Goal: Find specific page/section: Find specific page/section

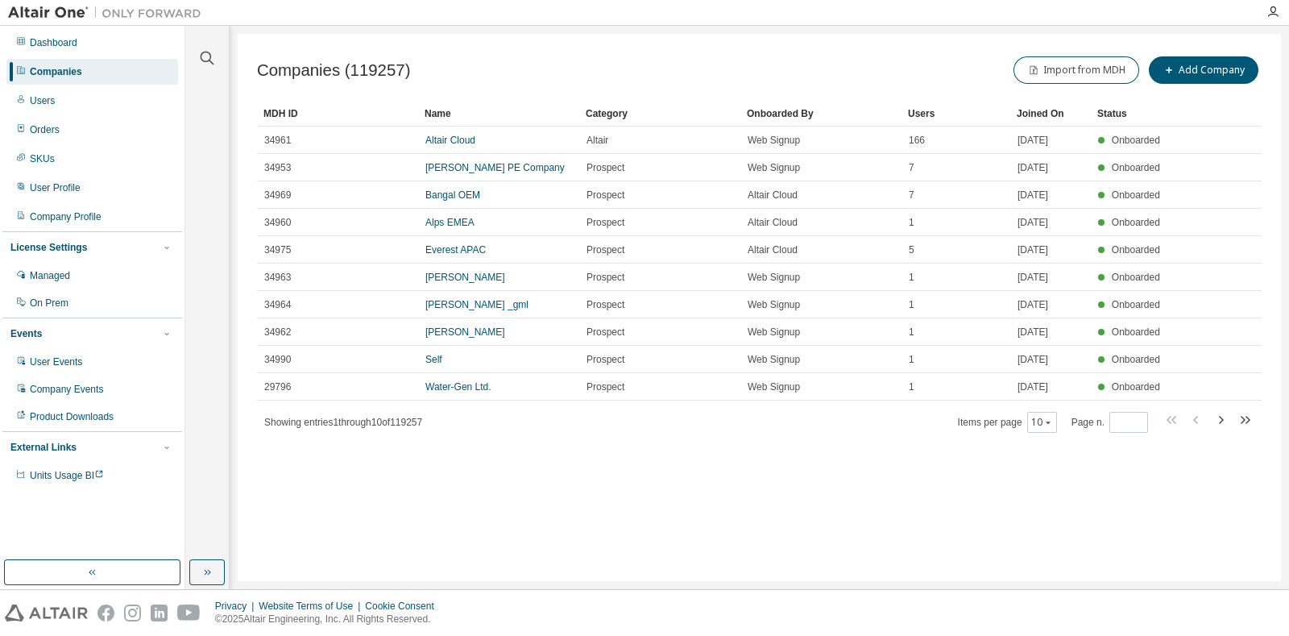
click at [72, 74] on div "Companies" at bounding box center [56, 71] width 52 height 13
click at [58, 37] on div "Dashboard" at bounding box center [54, 42] width 48 height 13
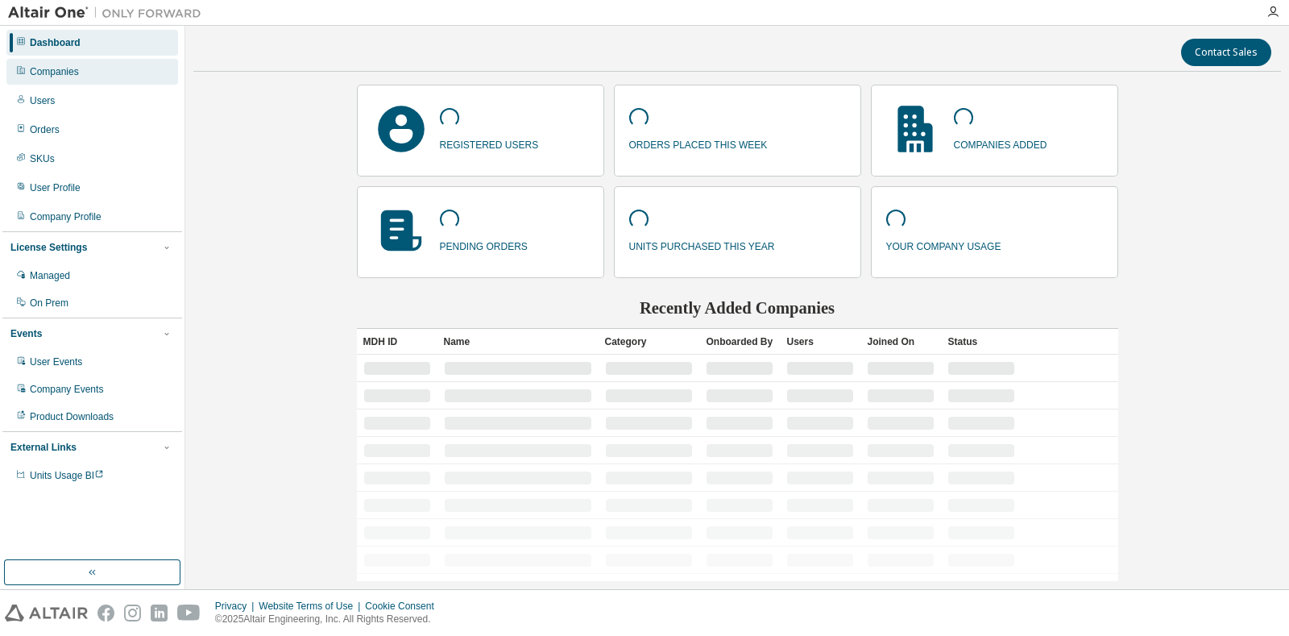
click at [60, 65] on div "Companies" at bounding box center [54, 71] width 49 height 13
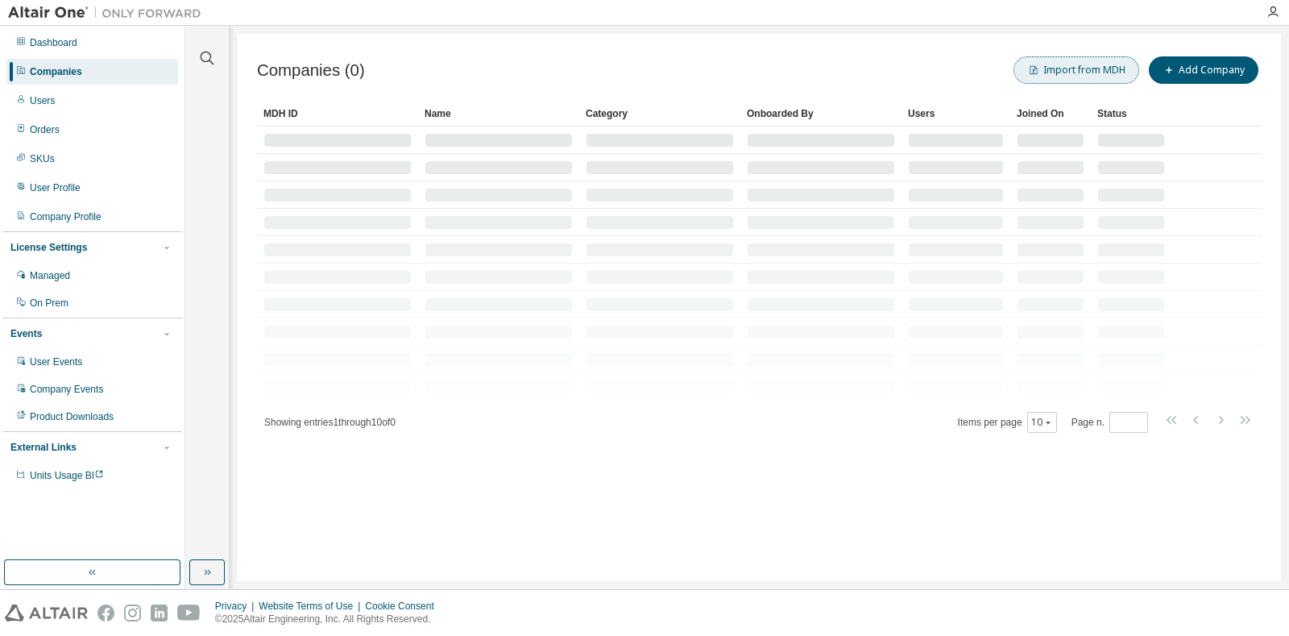
click at [1067, 66] on button "Import from MDH" at bounding box center [1076, 69] width 126 height 27
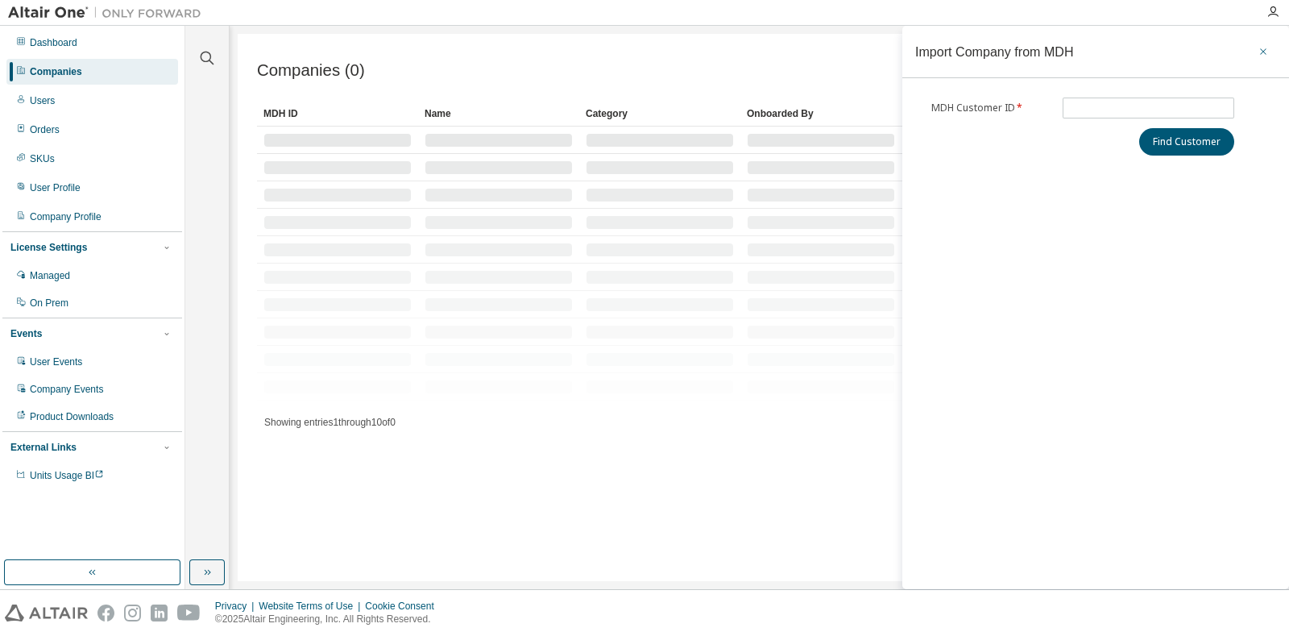
click at [1264, 48] on icon "button" at bounding box center [1262, 51] width 11 height 13
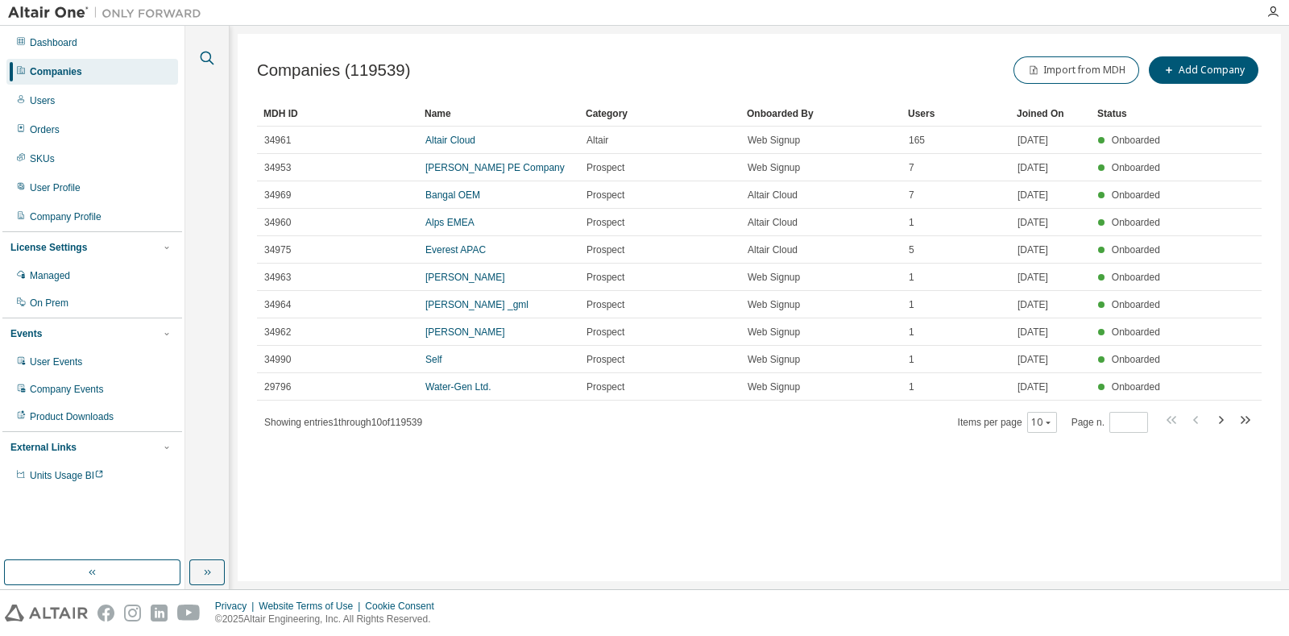
click at [209, 56] on icon "button" at bounding box center [206, 57] width 19 height 19
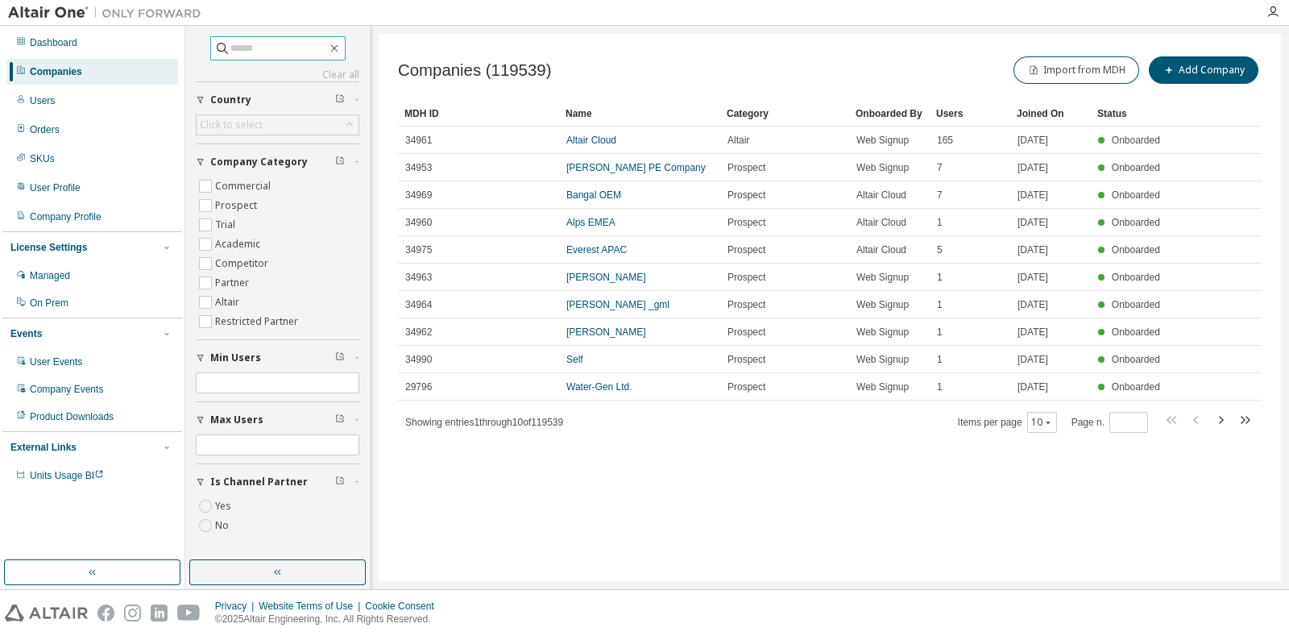
click at [278, 49] on input "text" at bounding box center [278, 48] width 97 height 16
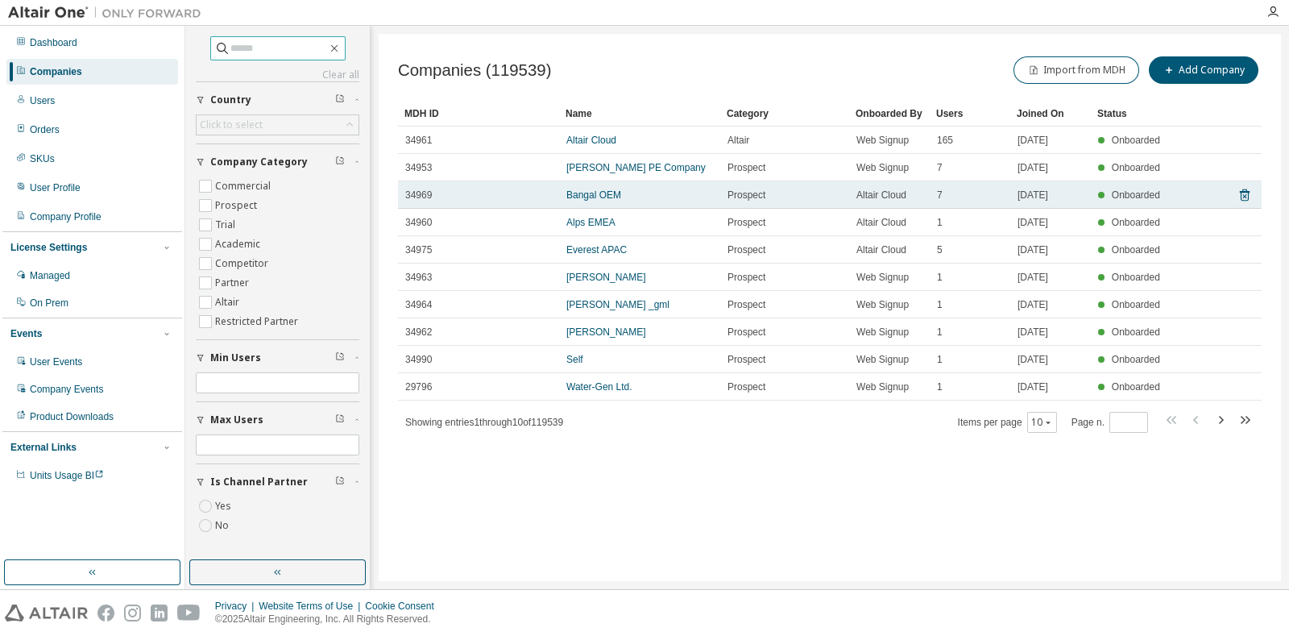
paste input "*****"
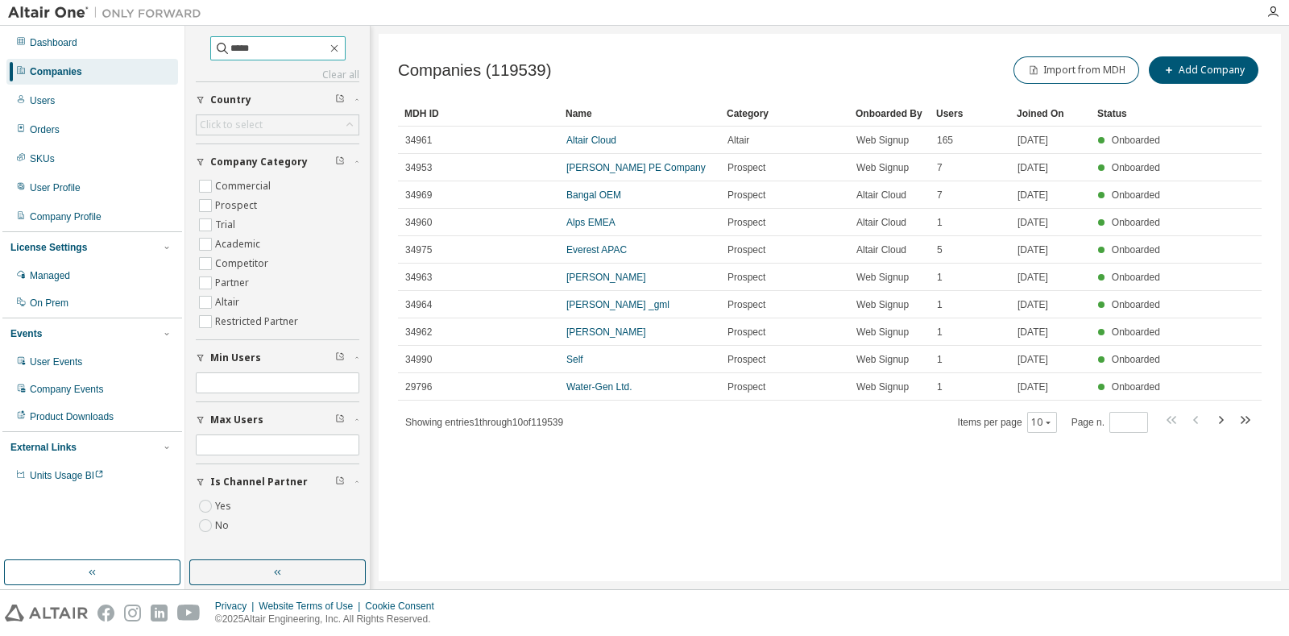
click at [254, 43] on input "*****" at bounding box center [278, 48] width 97 height 16
type input "*****"
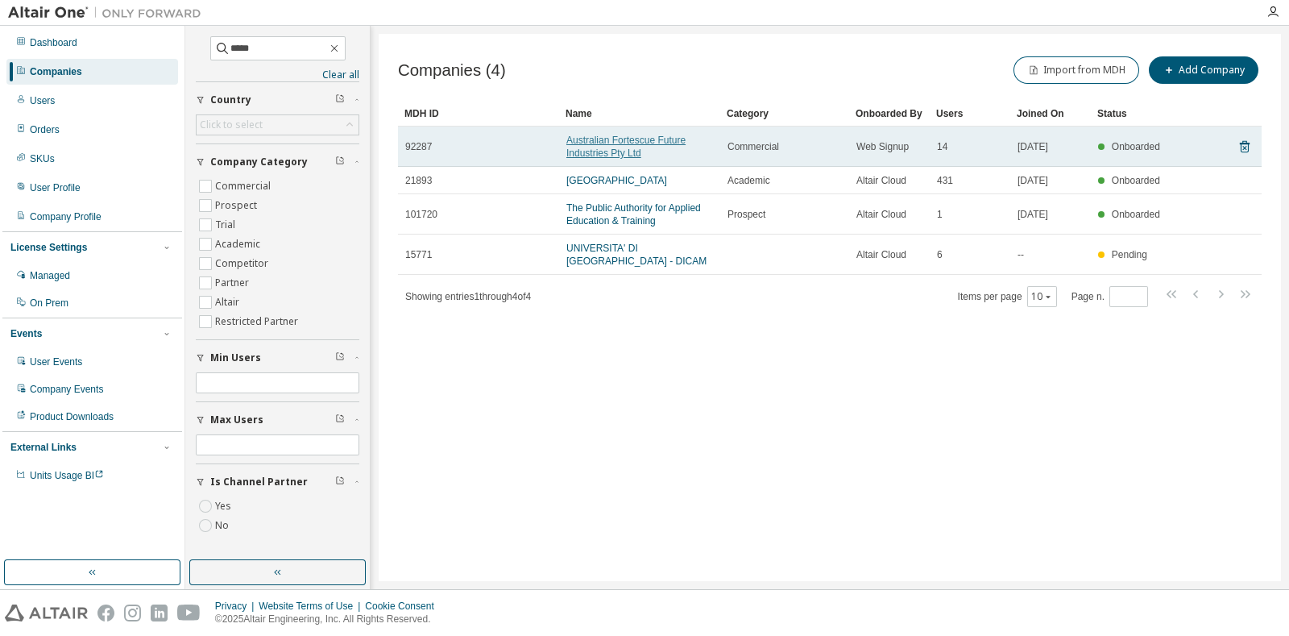
click at [635, 144] on link "Australian Fortescue Future Industries Pty Ltd" at bounding box center [625, 147] width 119 height 24
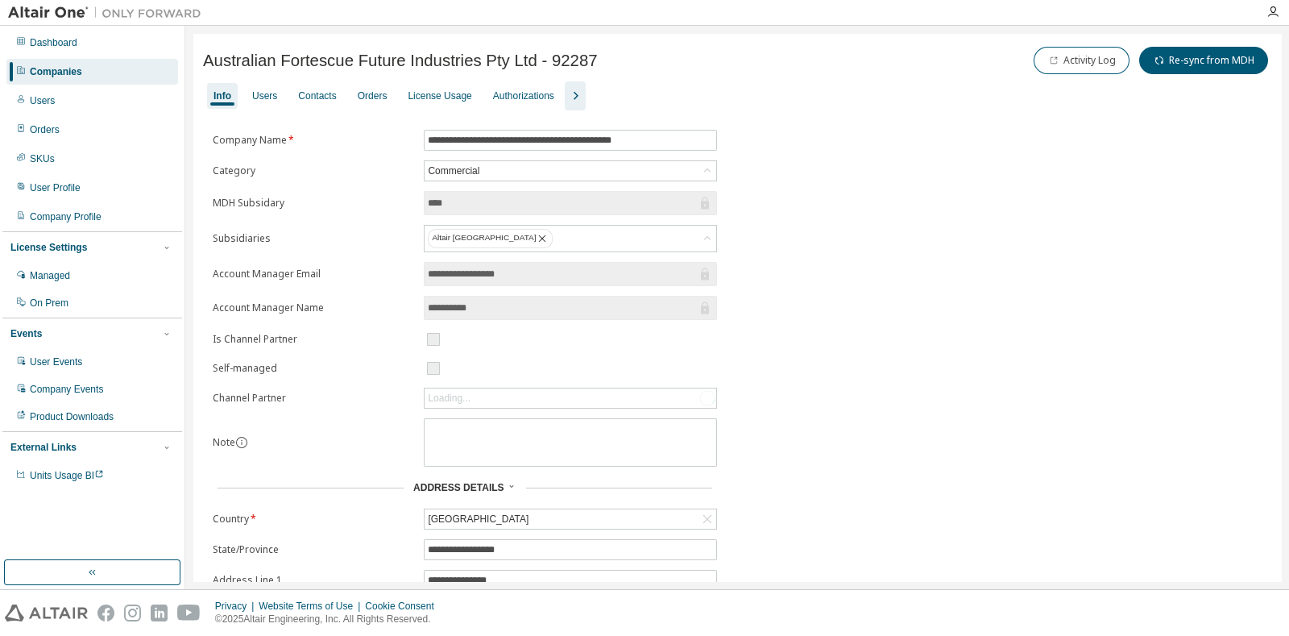
click at [574, 93] on icon "button" at bounding box center [576, 96] width 5 height 8
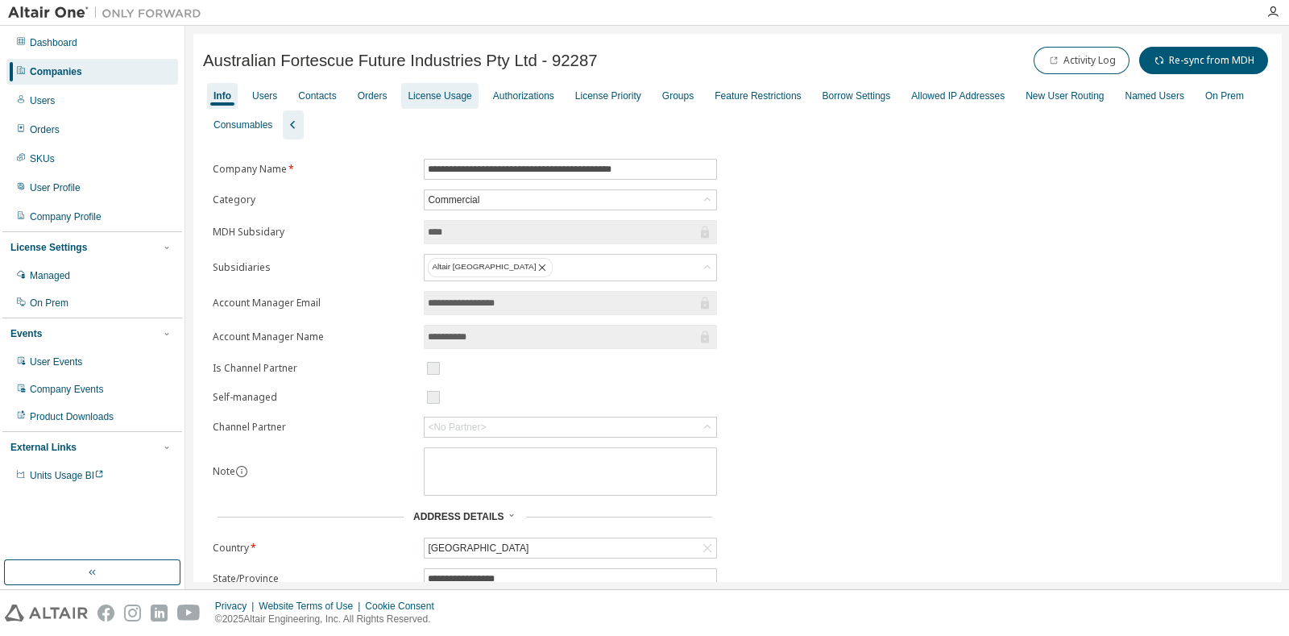
click at [425, 99] on div "License Usage" at bounding box center [440, 95] width 64 height 13
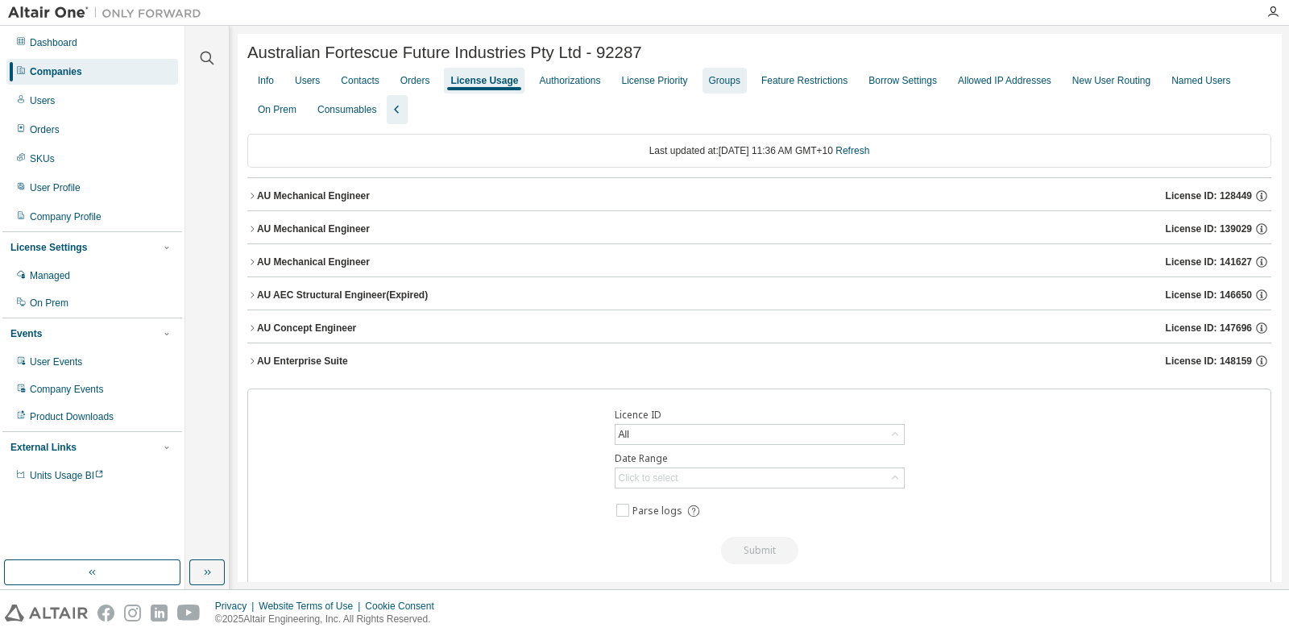
click at [722, 81] on div "Groups" at bounding box center [724, 80] width 31 height 13
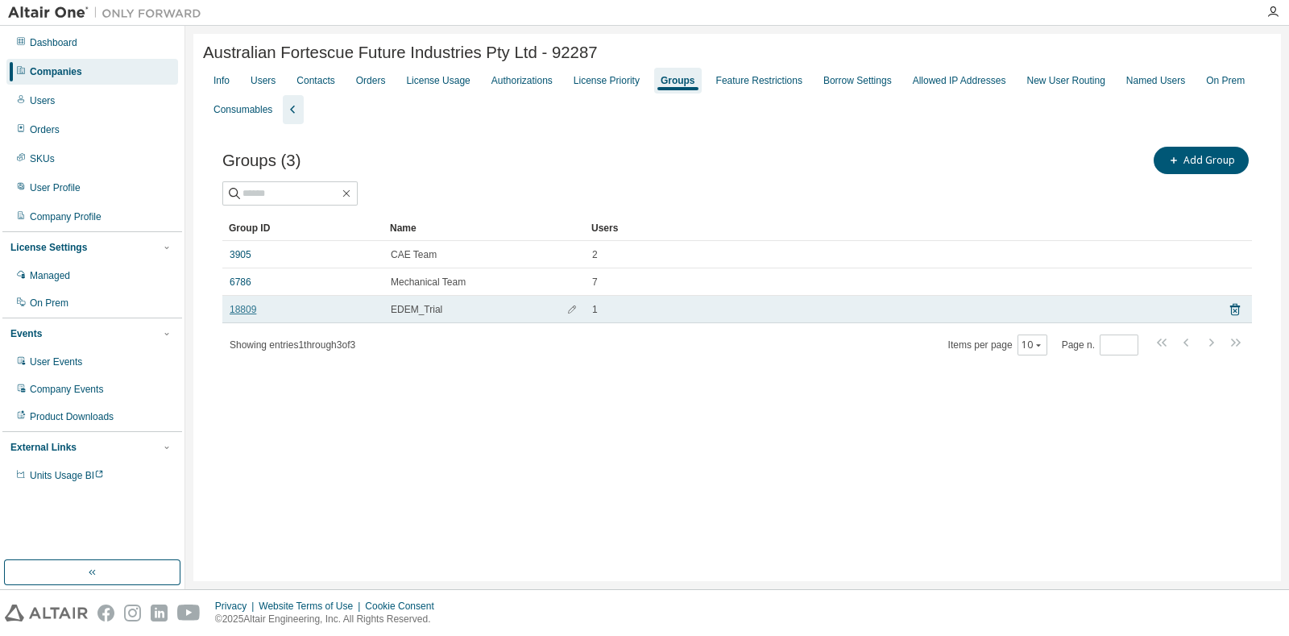
click at [246, 309] on link "18809" at bounding box center [243, 309] width 27 height 13
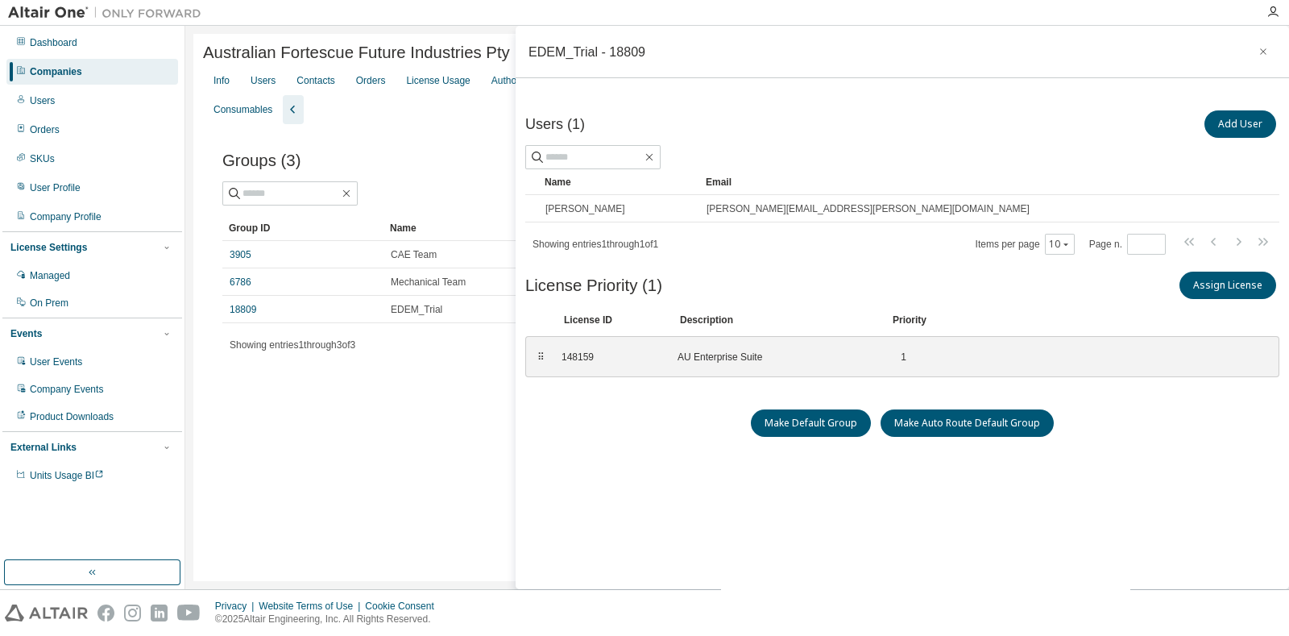
drag, startPoint x: 447, startPoint y: 106, endPoint x: 427, endPoint y: 102, distance: 20.4
click at [446, 106] on div "Info Users Contacts Orders License Usage Authorizations License Priority Groups…" at bounding box center [737, 95] width 1068 height 58
click at [258, 82] on div "Users" at bounding box center [263, 80] width 25 height 13
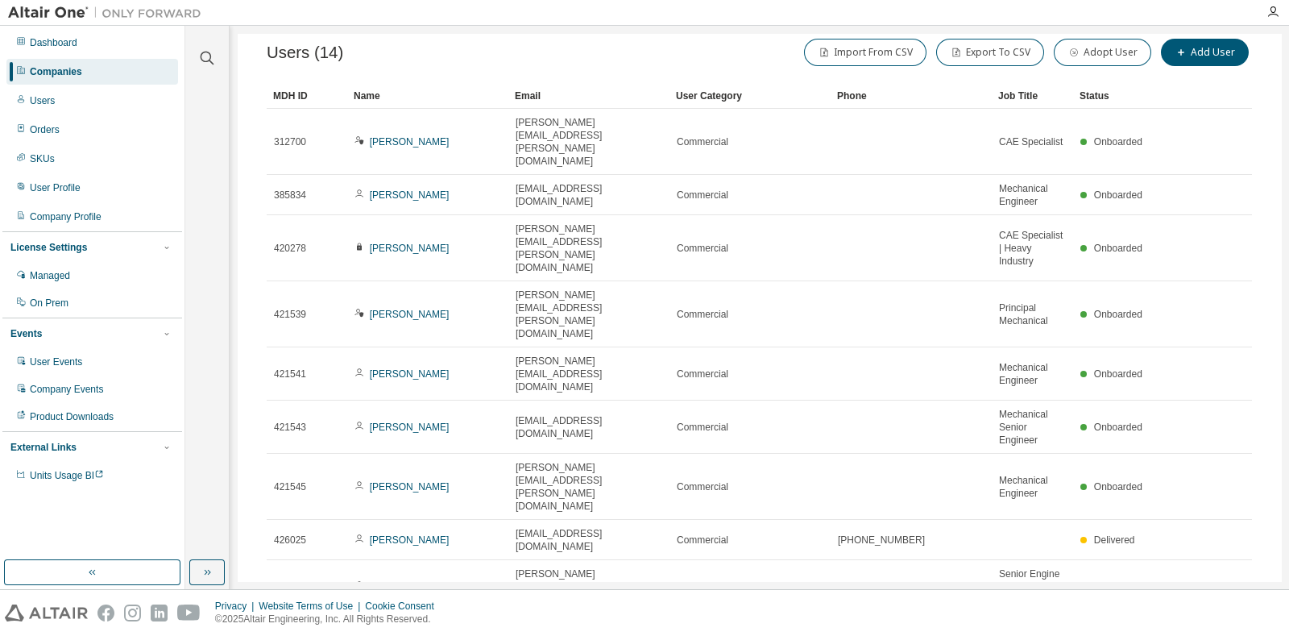
scroll to position [125, 0]
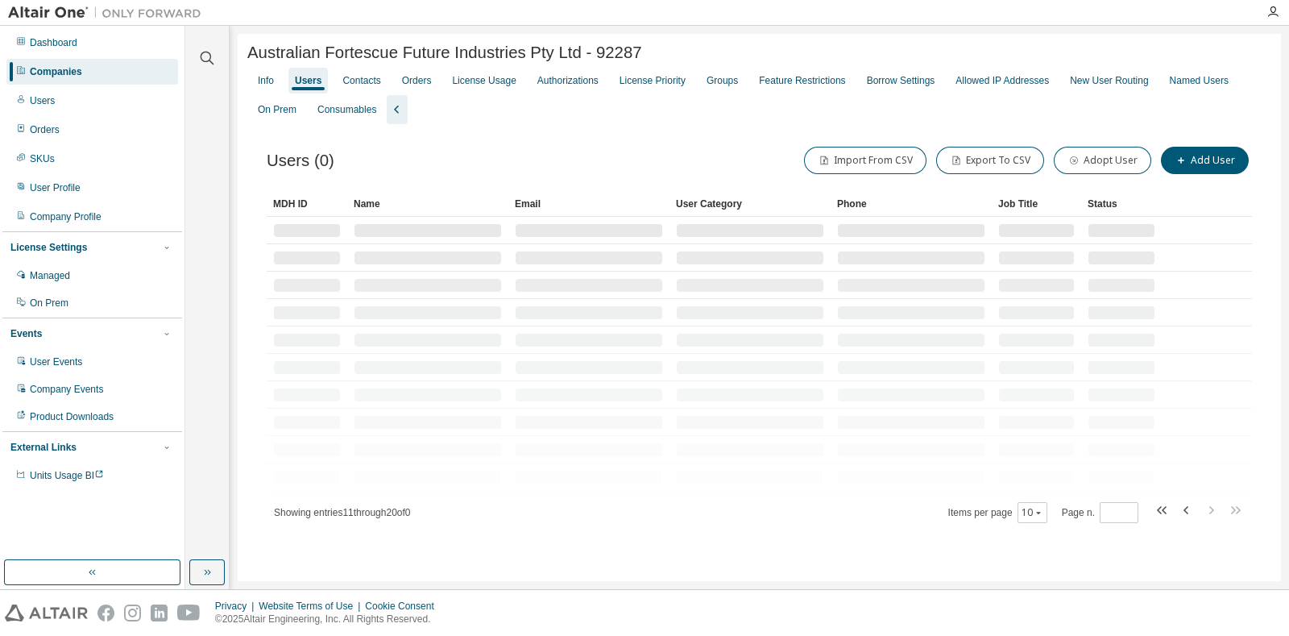
scroll to position [0, 0]
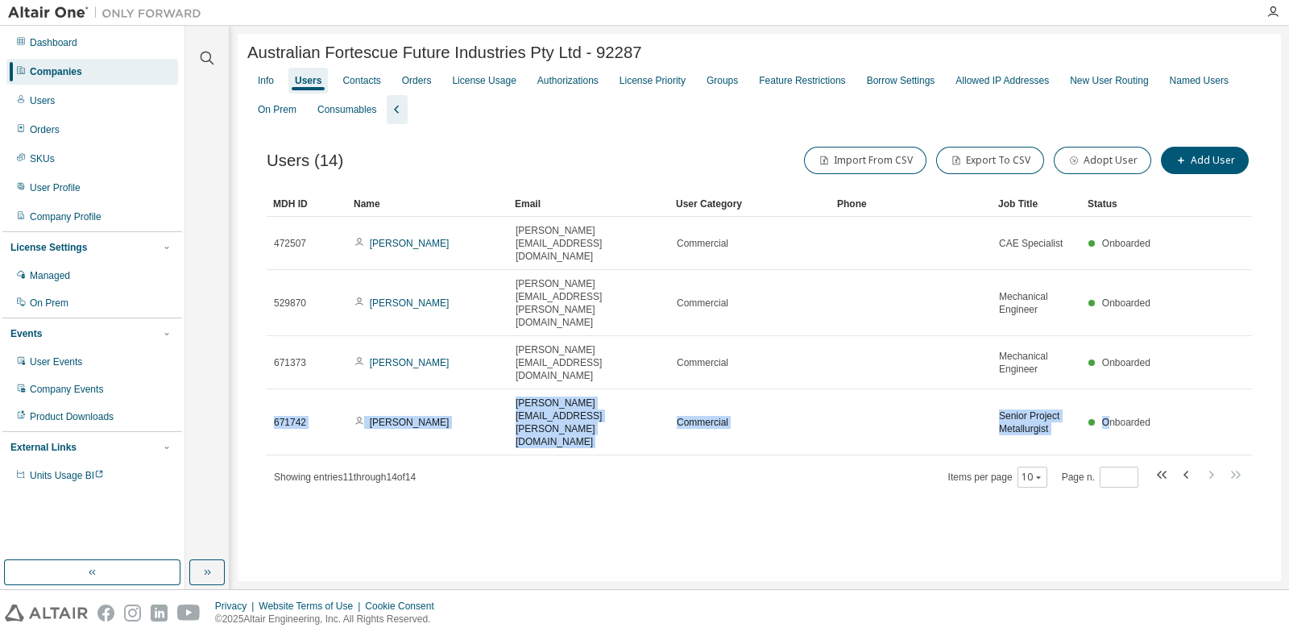
drag, startPoint x: 1162, startPoint y: 349, endPoint x: 985, endPoint y: 532, distance: 254.7
click at [1108, 389] on tr "671742 Thomas Taylor tom.taylor@fortescue.com Commercial Senior Project Metallu…" at bounding box center [759, 422] width 985 height 66
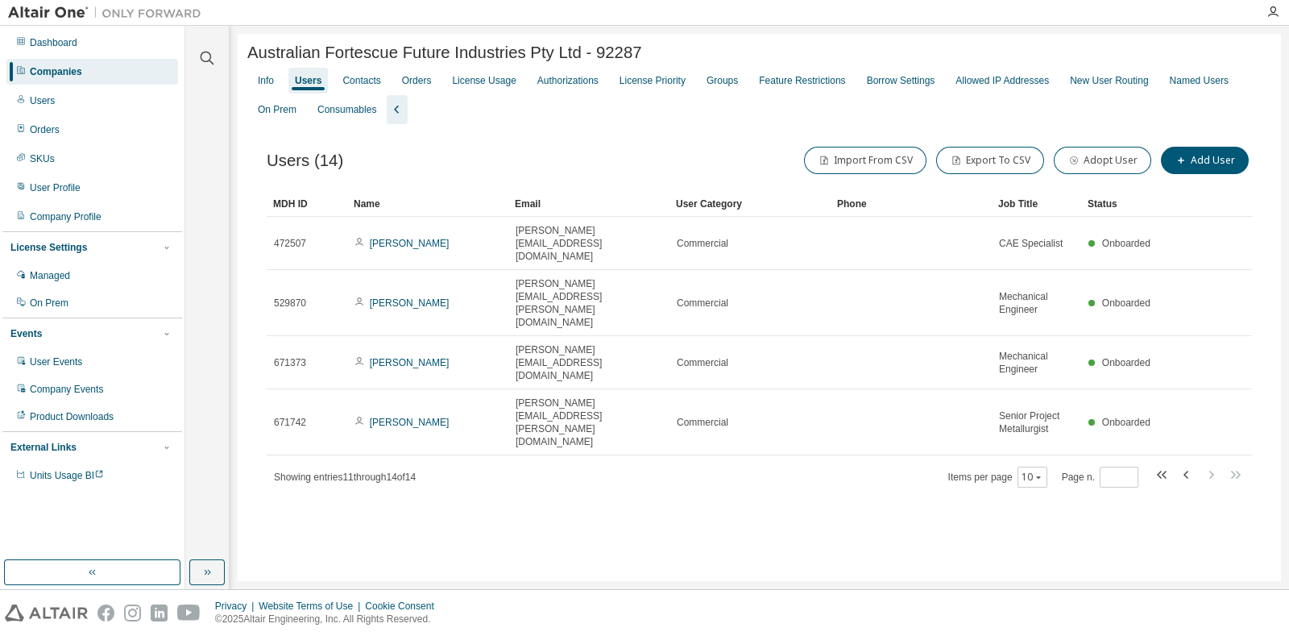
click at [878, 533] on div "Australian Fortescue Future Industries Pty Ltd - 92287 Clear Load Save Save As …" at bounding box center [759, 307] width 1043 height 547
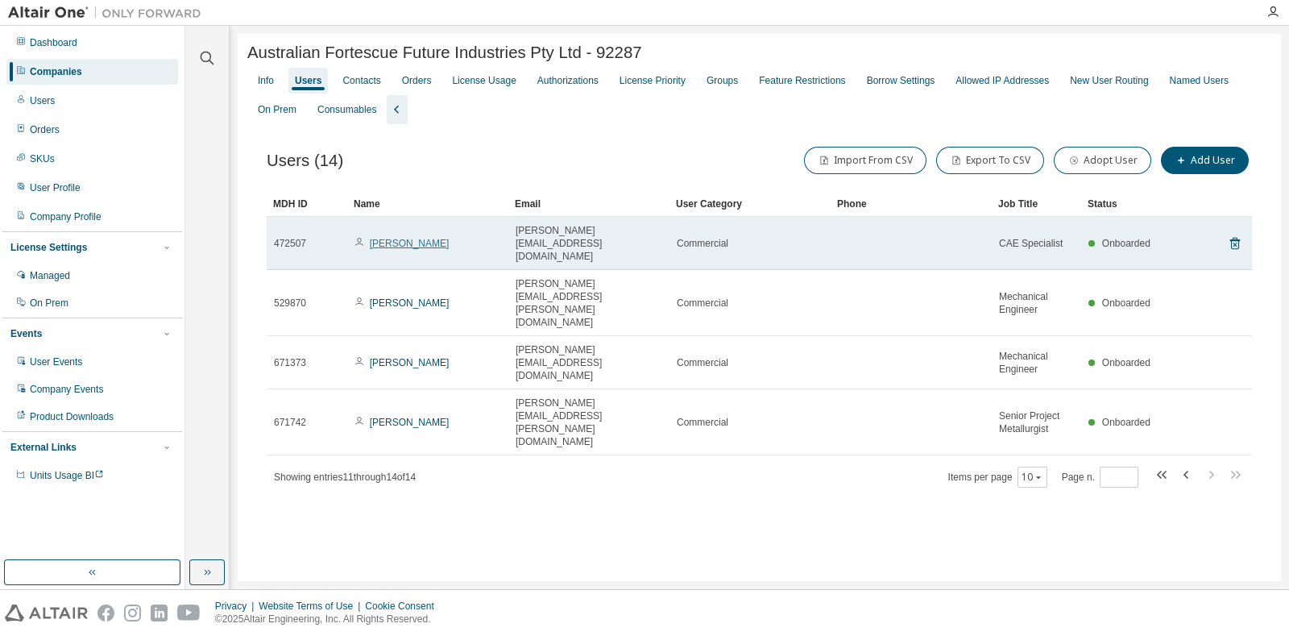
click at [432, 238] on link "Ricardo VasquezPadilla" at bounding box center [410, 243] width 80 height 11
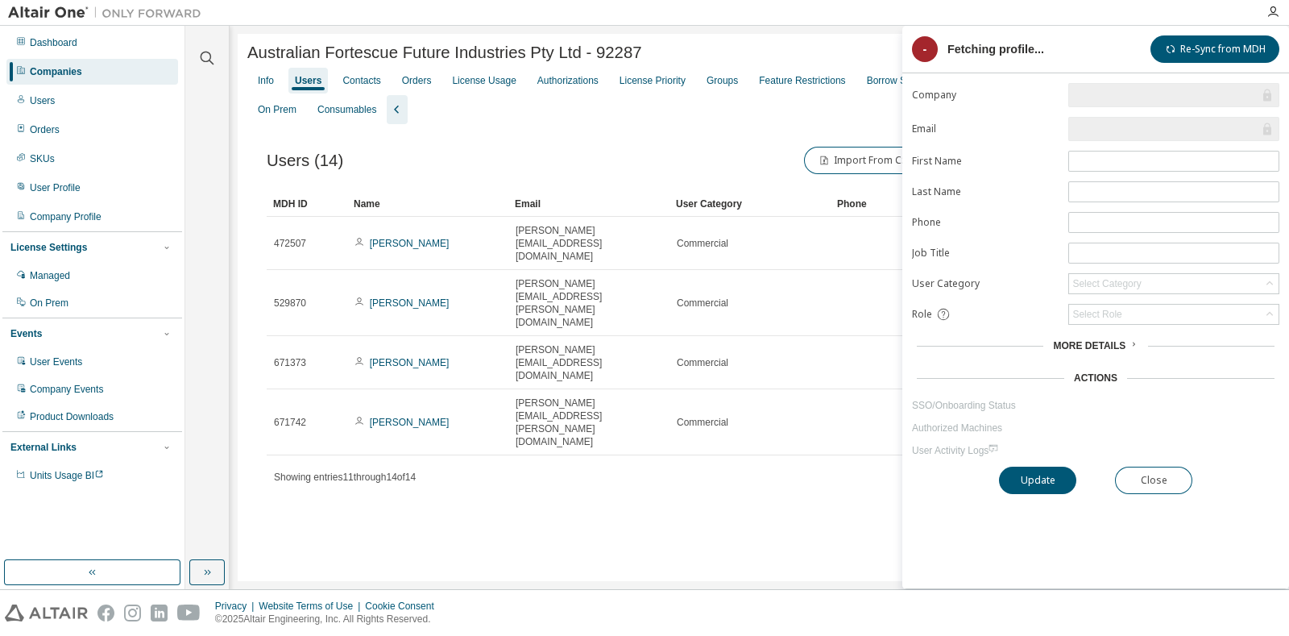
type input "*"
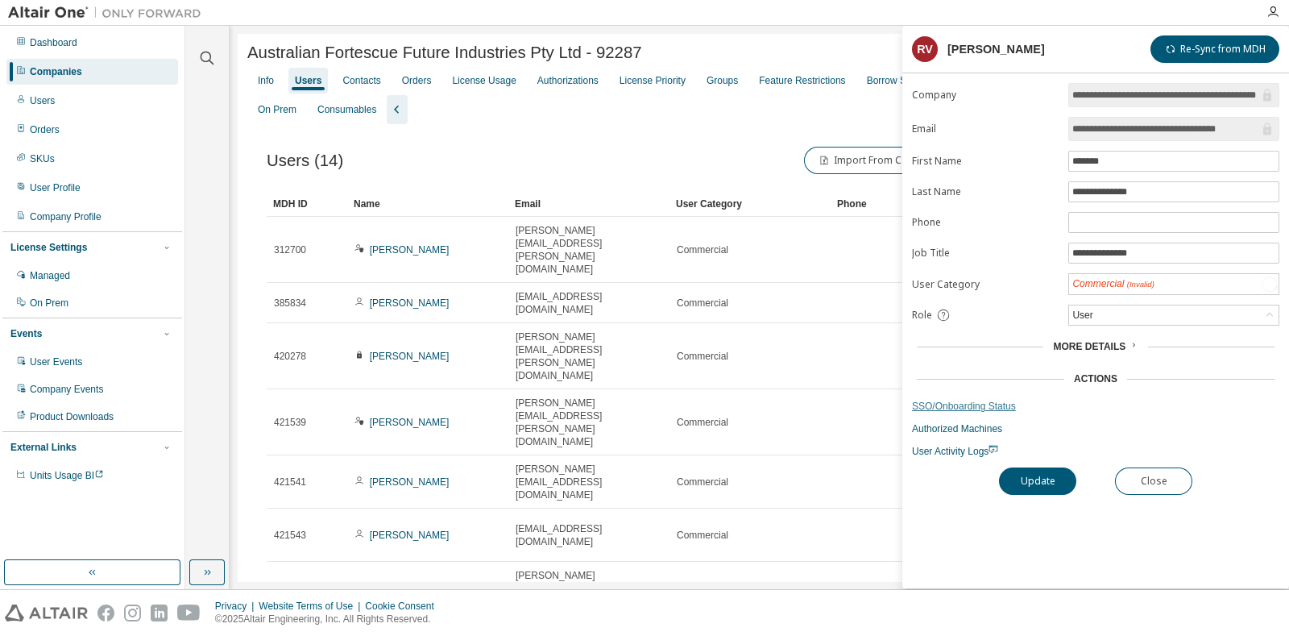
click at [966, 402] on link "SSO/Onboarding Status" at bounding box center [1095, 406] width 367 height 13
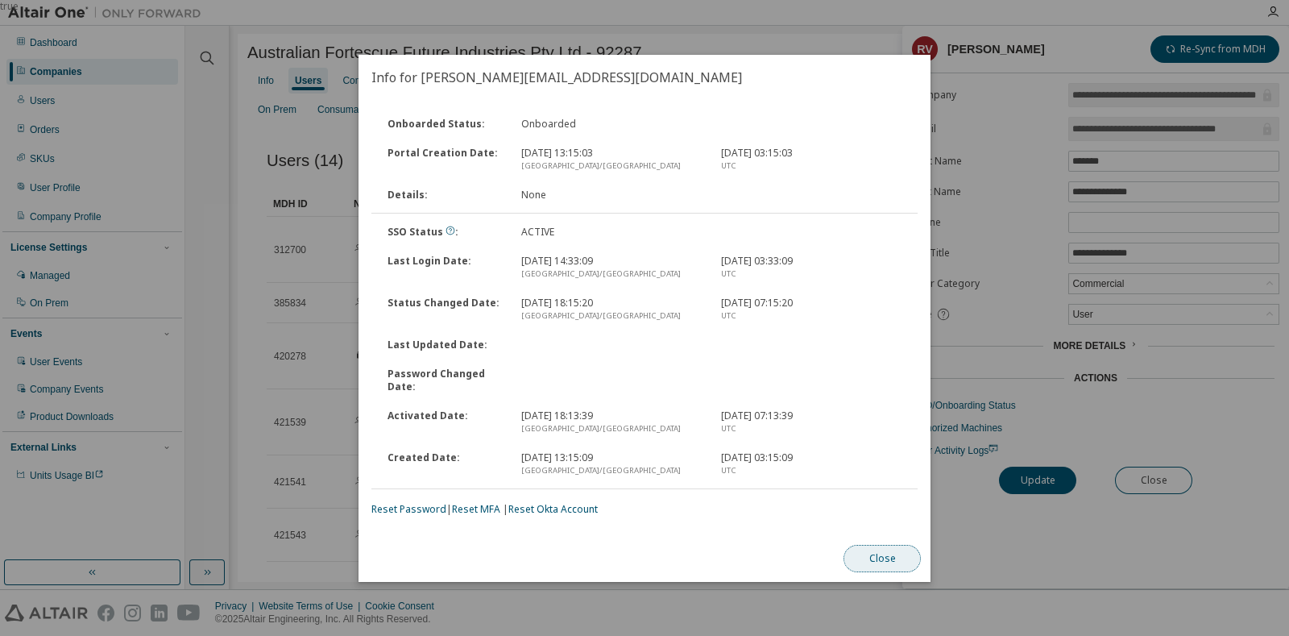
click at [881, 564] on button "Close" at bounding box center [881, 558] width 77 height 27
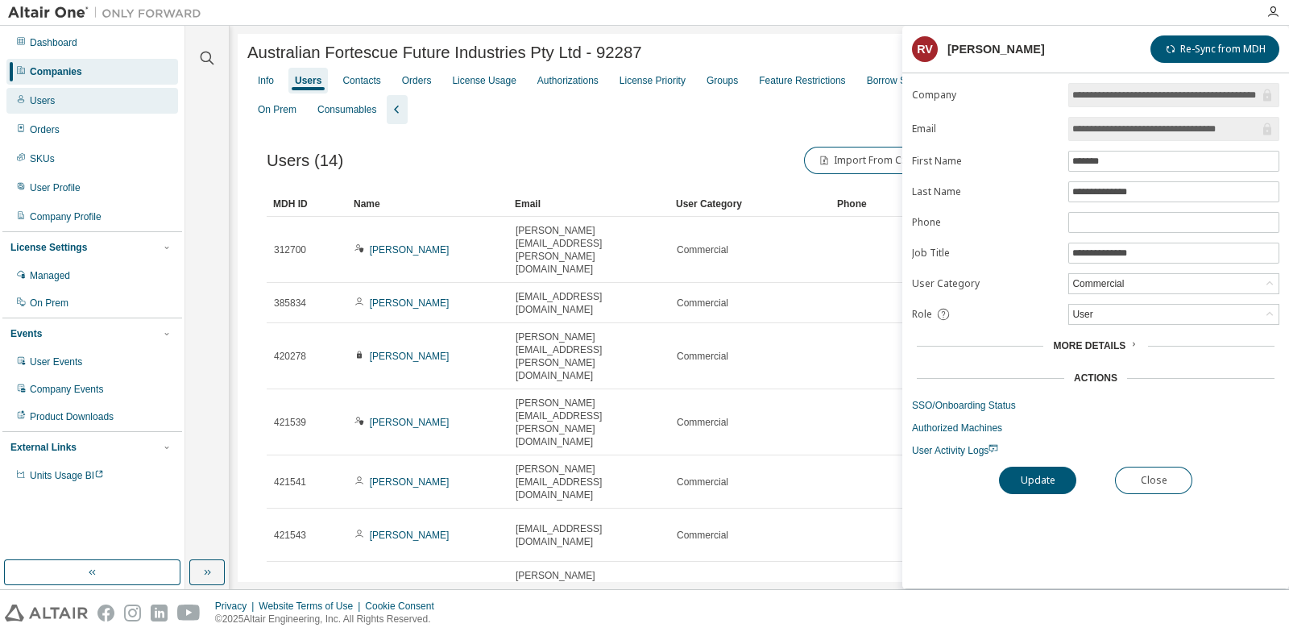
click at [44, 107] on div "Users" at bounding box center [92, 101] width 172 height 26
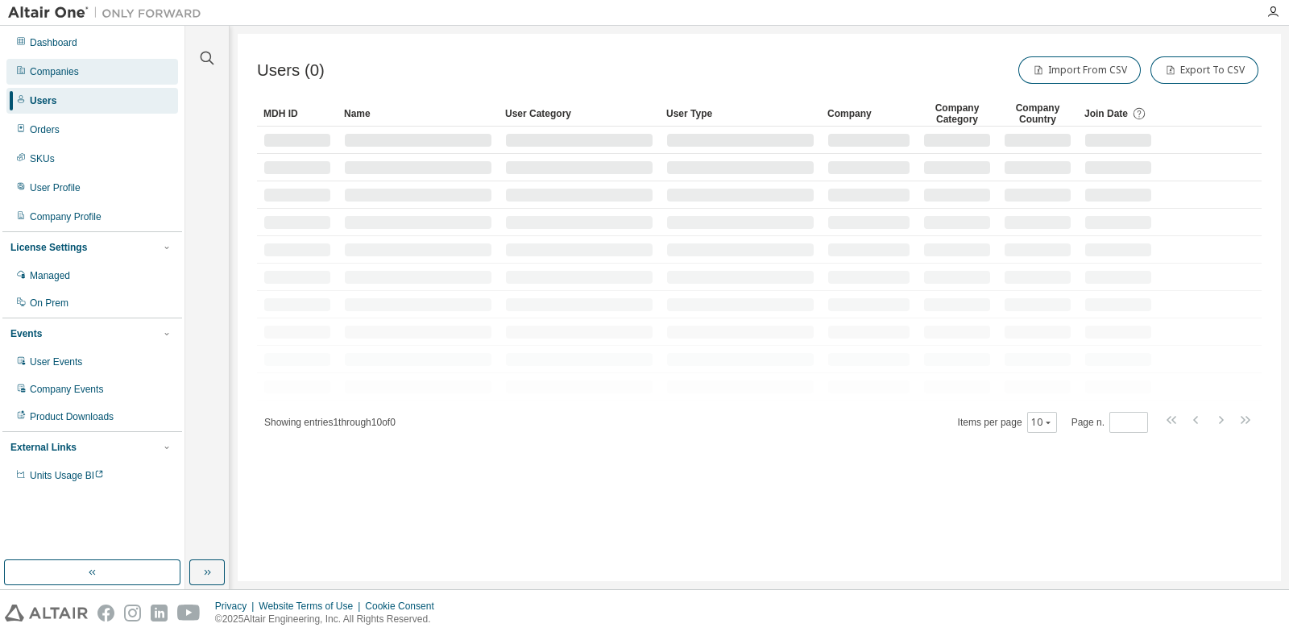
click at [64, 77] on div "Companies" at bounding box center [54, 71] width 49 height 13
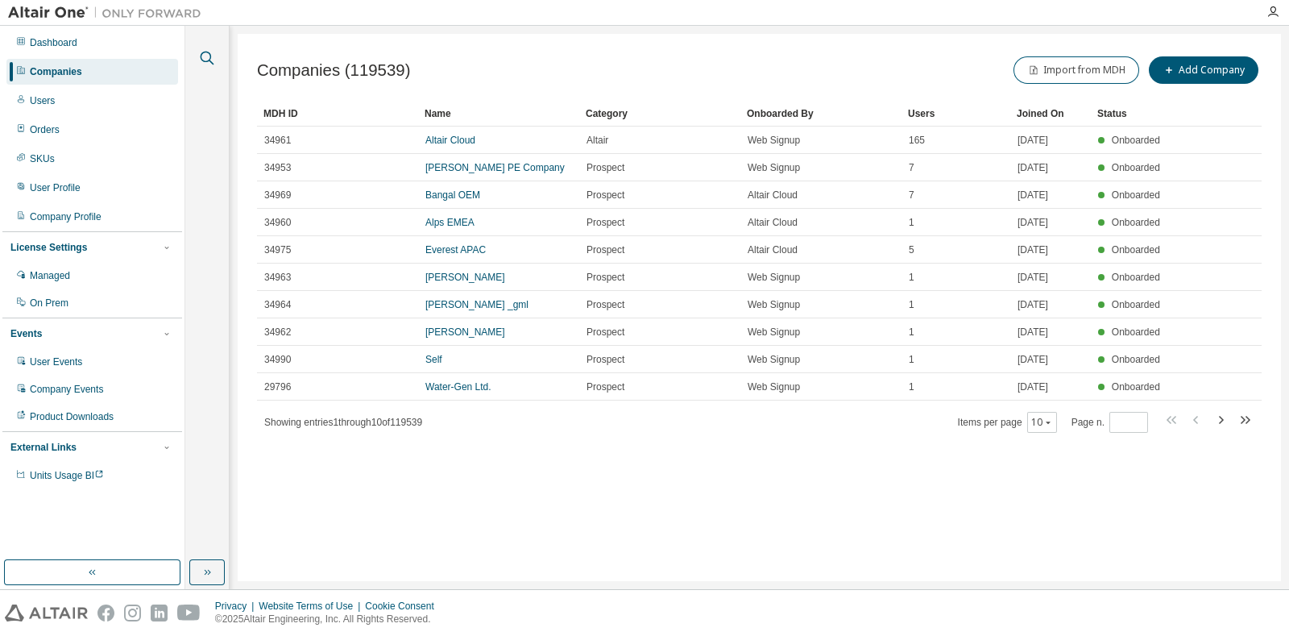
click at [207, 61] on icon "button" at bounding box center [208, 59] width 14 height 14
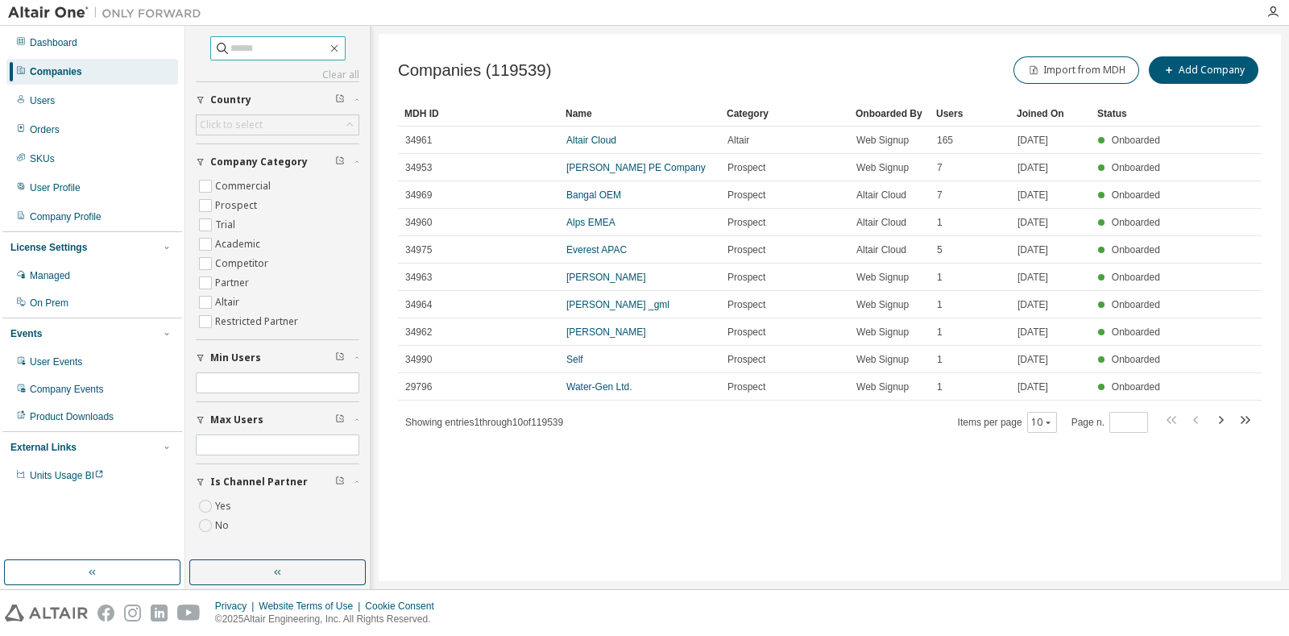
click at [254, 42] on input "text" at bounding box center [278, 48] width 97 height 16
paste input "**********"
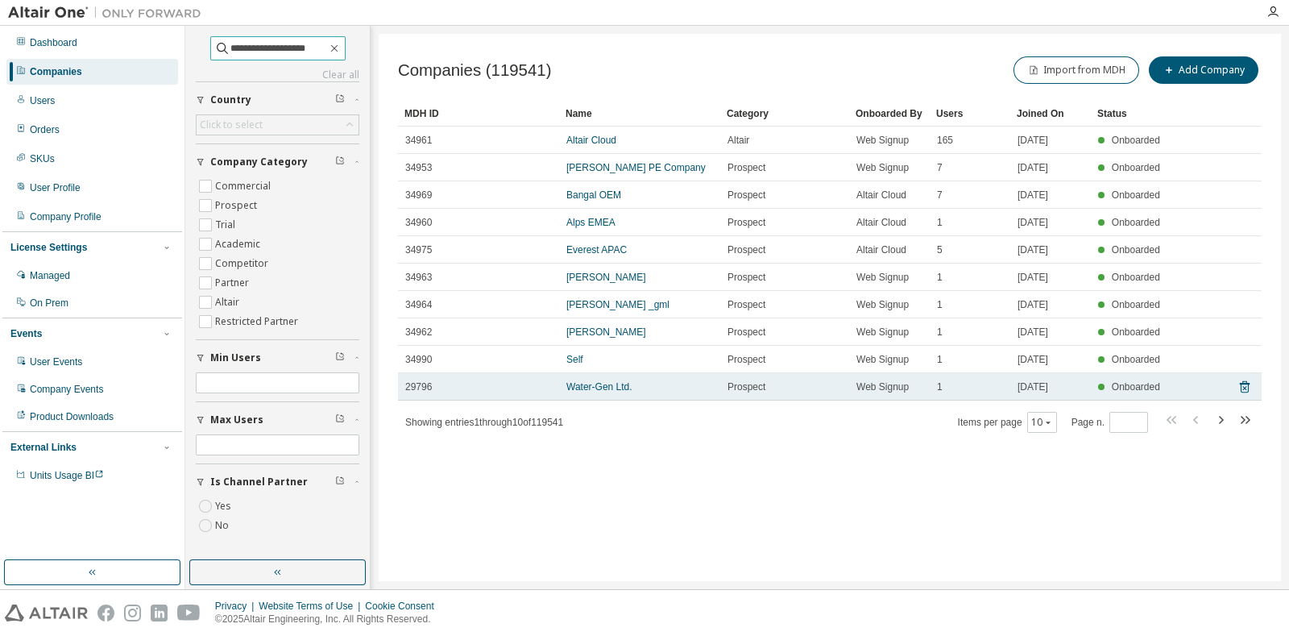
type input "**********"
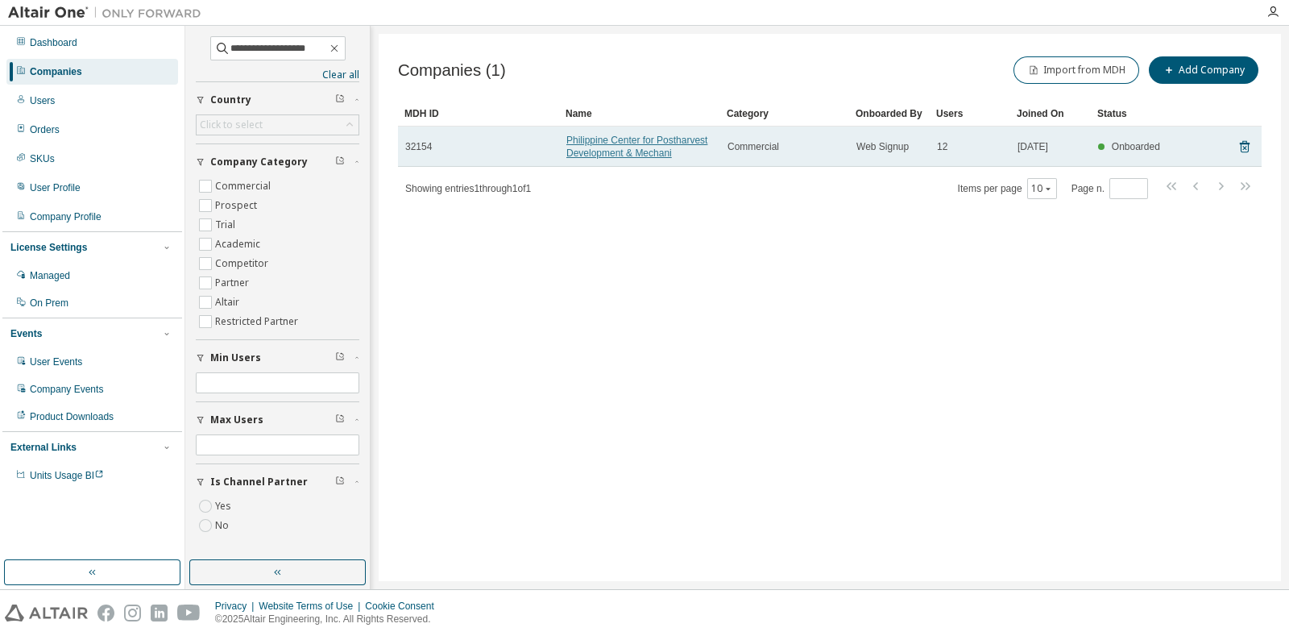
click at [669, 143] on link "Philippine Center for Postharvest Development & Mechani" at bounding box center [636, 147] width 141 height 24
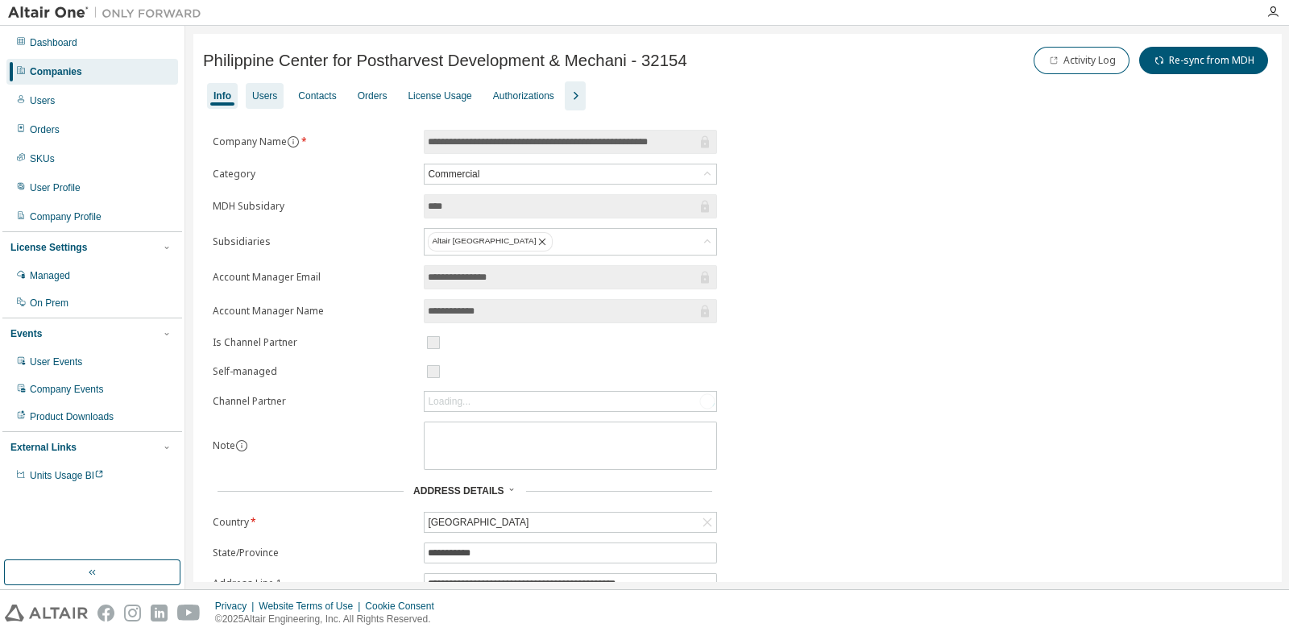
click at [268, 102] on div "Users" at bounding box center [265, 96] width 38 height 26
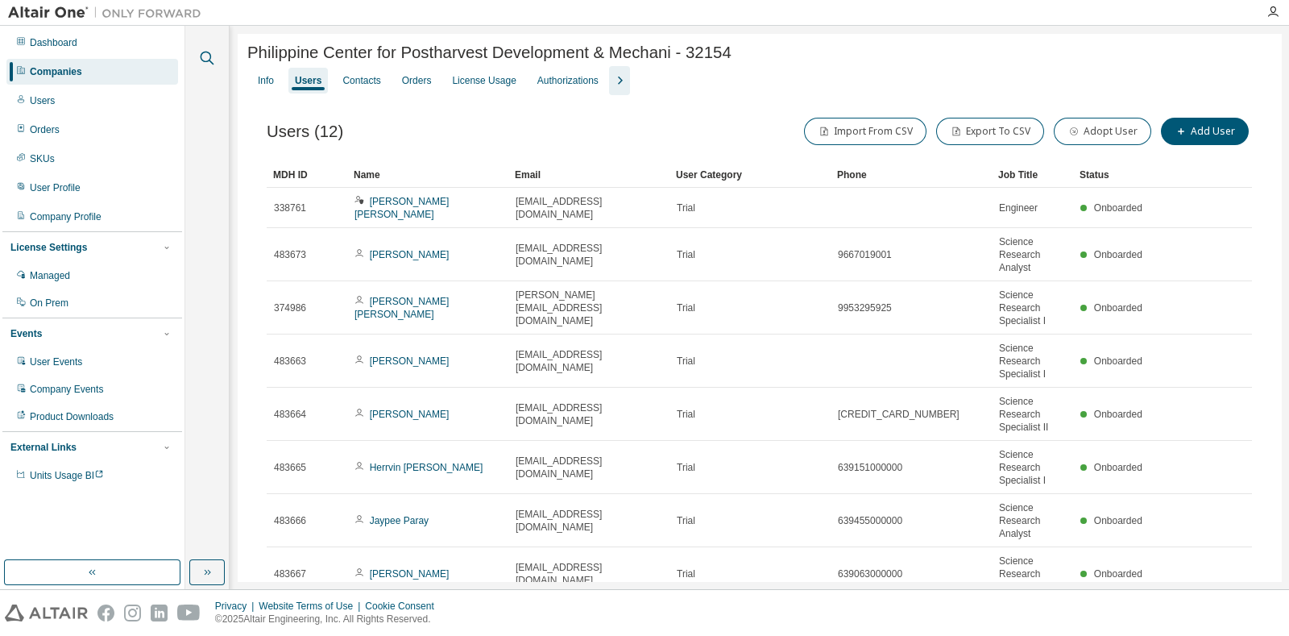
click at [201, 54] on icon "button" at bounding box center [206, 57] width 19 height 19
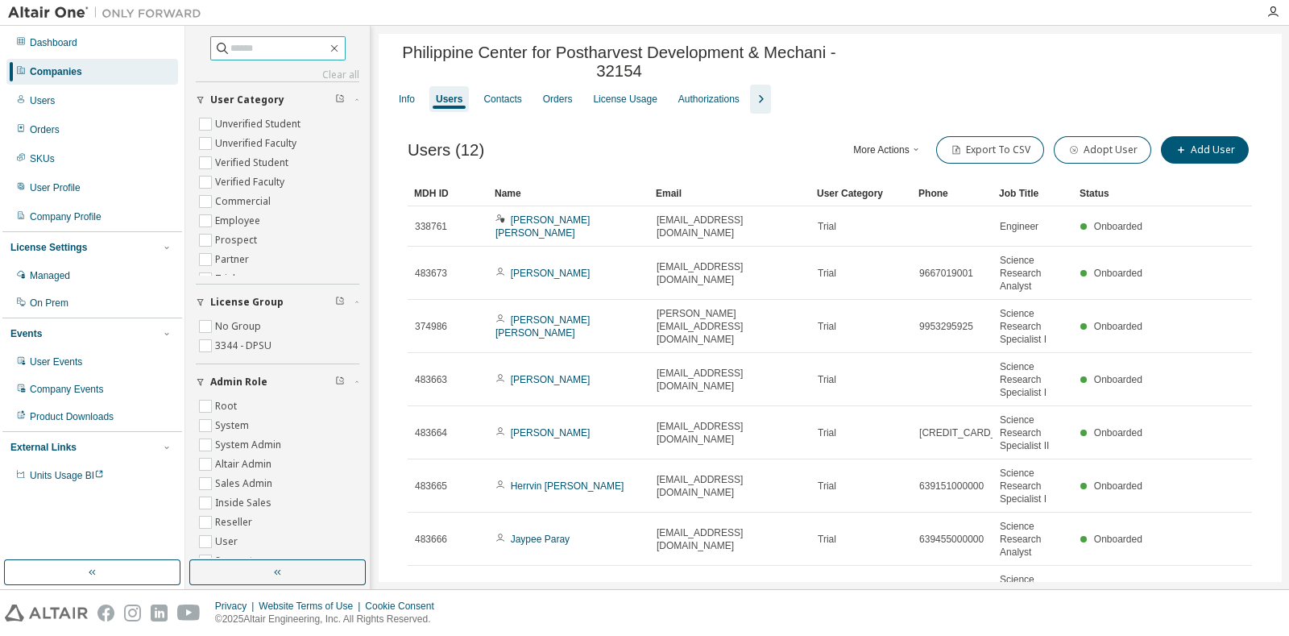
click at [259, 40] on input "text" at bounding box center [278, 48] width 97 height 16
paste input "**********"
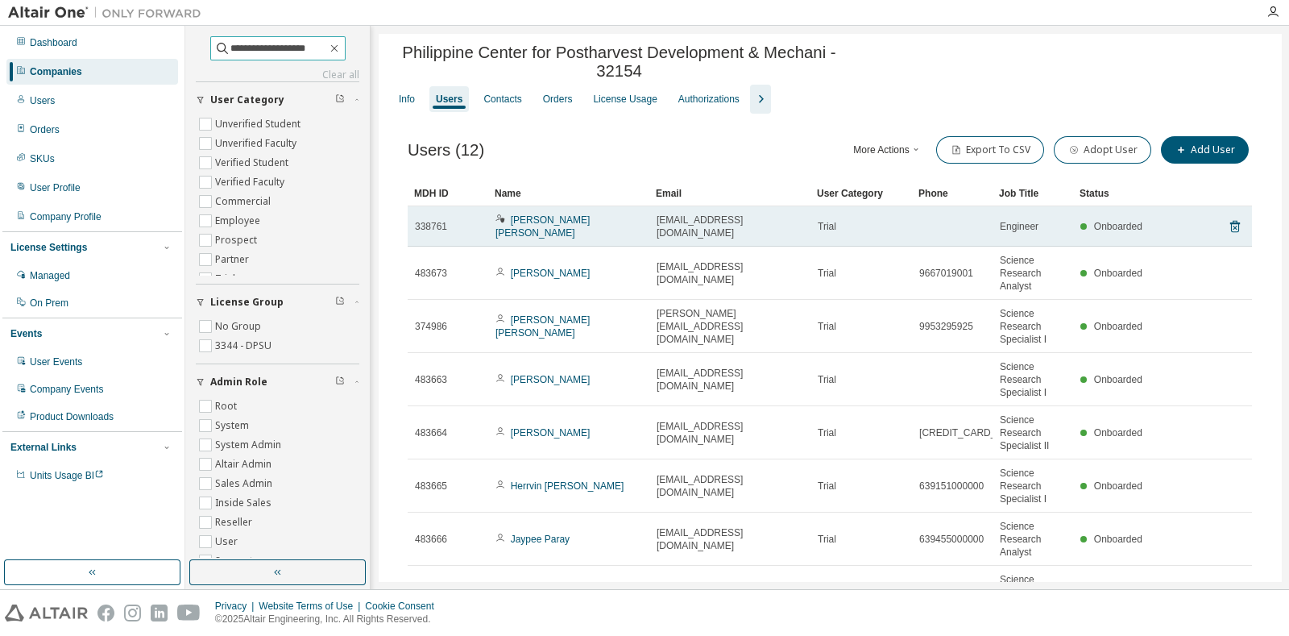
type input "**********"
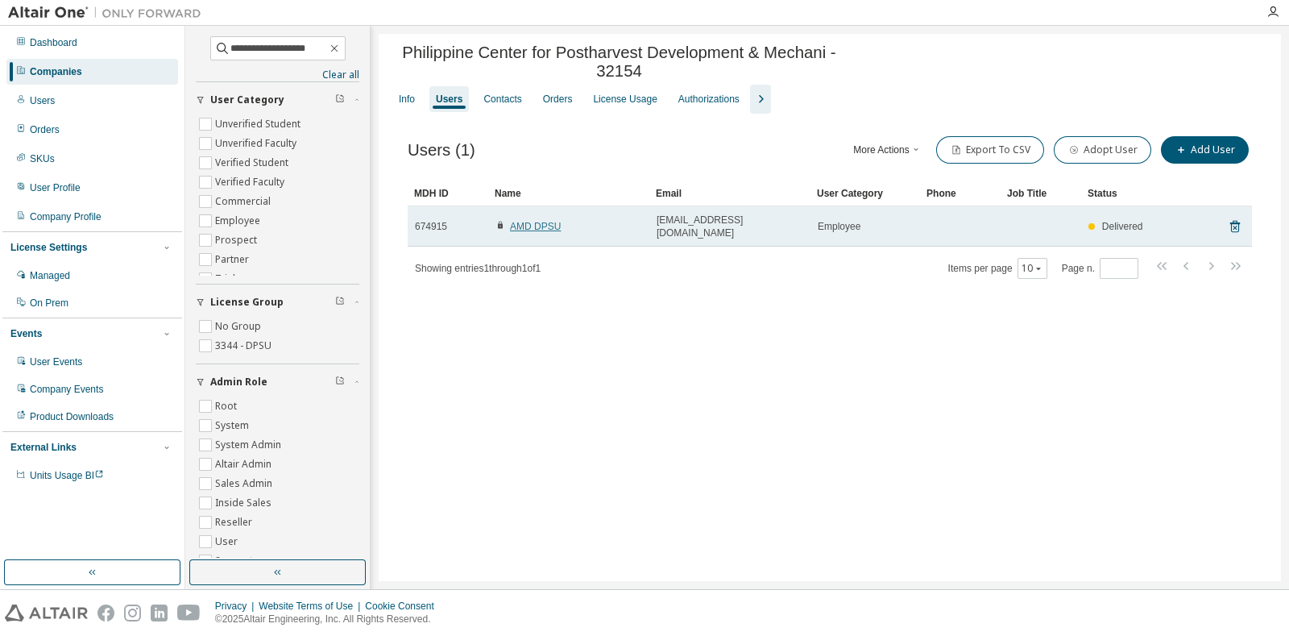
click at [539, 226] on link "AMD DPSU" at bounding box center [535, 226] width 51 height 11
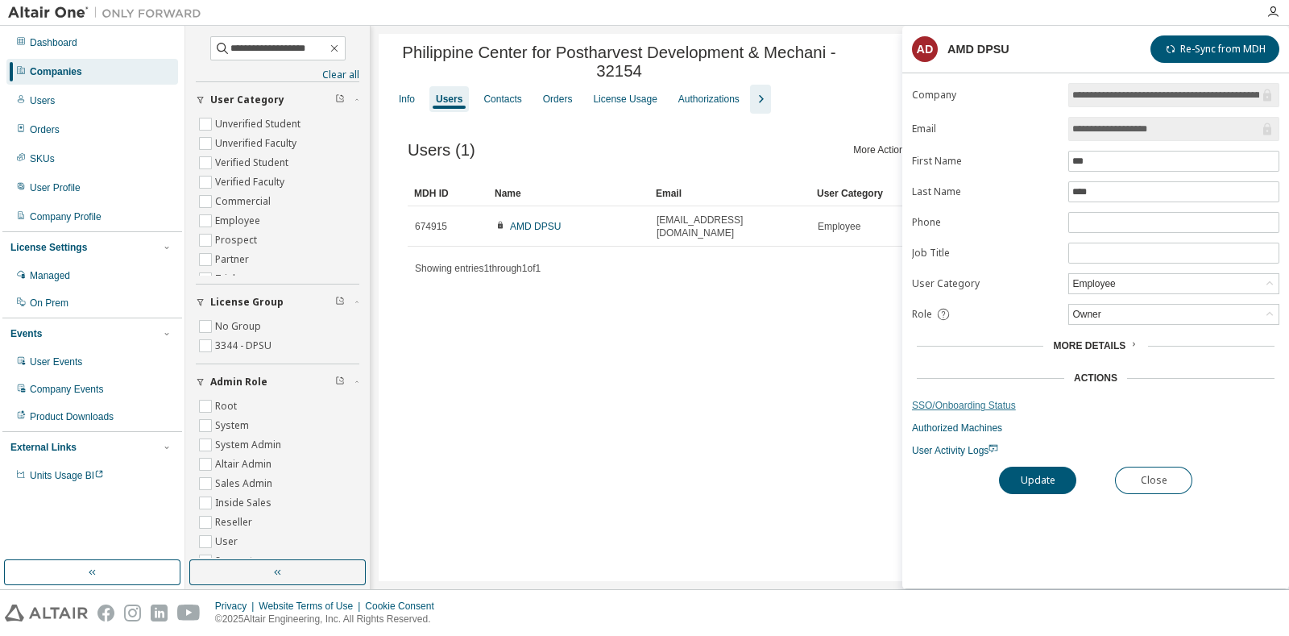
click at [971, 400] on link "SSO/Onboarding Status" at bounding box center [1095, 405] width 367 height 13
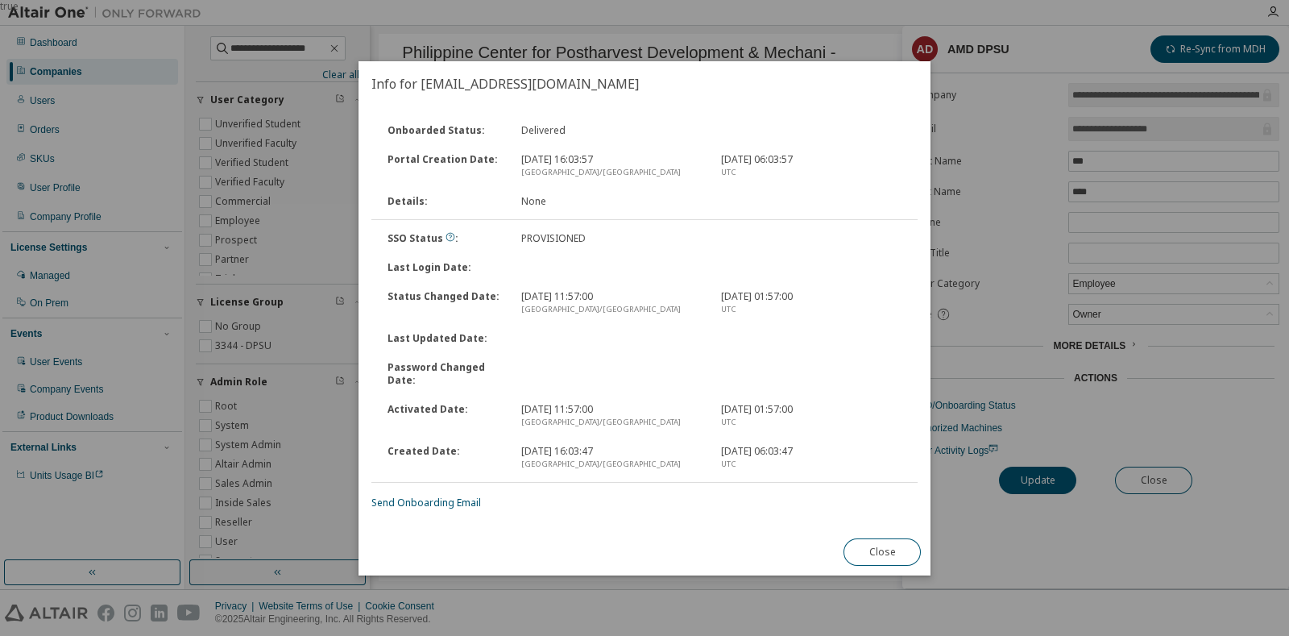
click at [640, 417] on div "Australia/Sydney" at bounding box center [610, 422] width 180 height 13
click at [905, 551] on button "Close" at bounding box center [881, 551] width 77 height 27
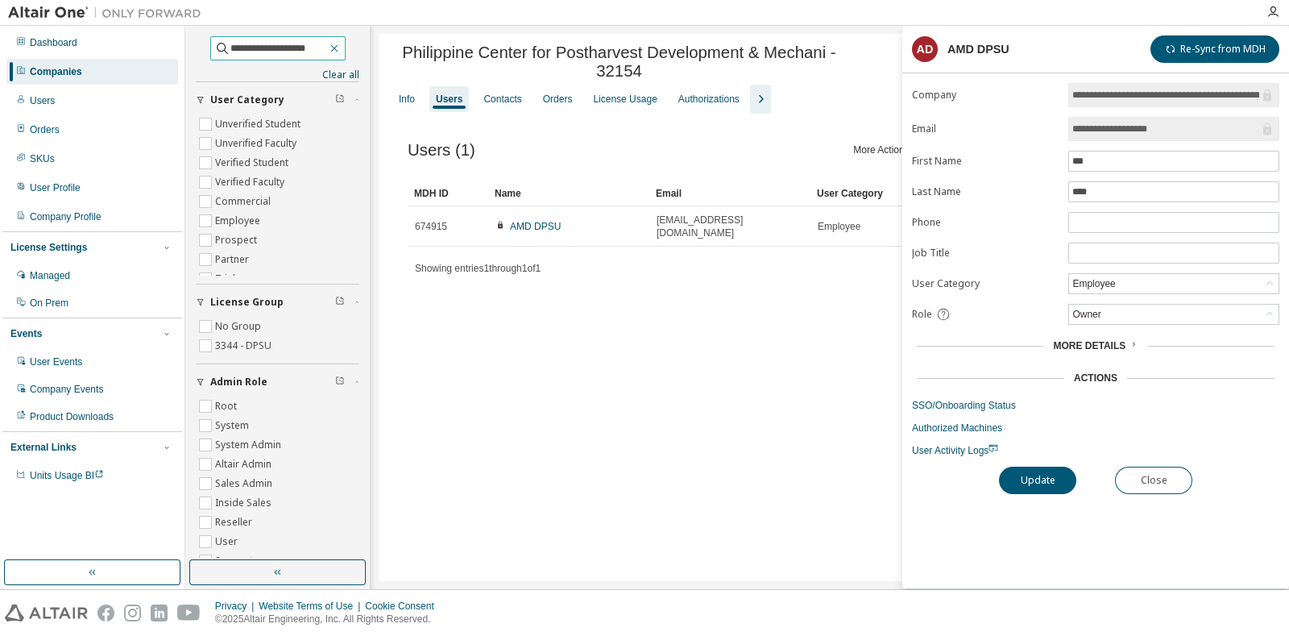
click at [346, 50] on span "**********" at bounding box center [277, 48] width 135 height 24
click at [340, 45] on icon "button" at bounding box center [334, 48] width 13 height 13
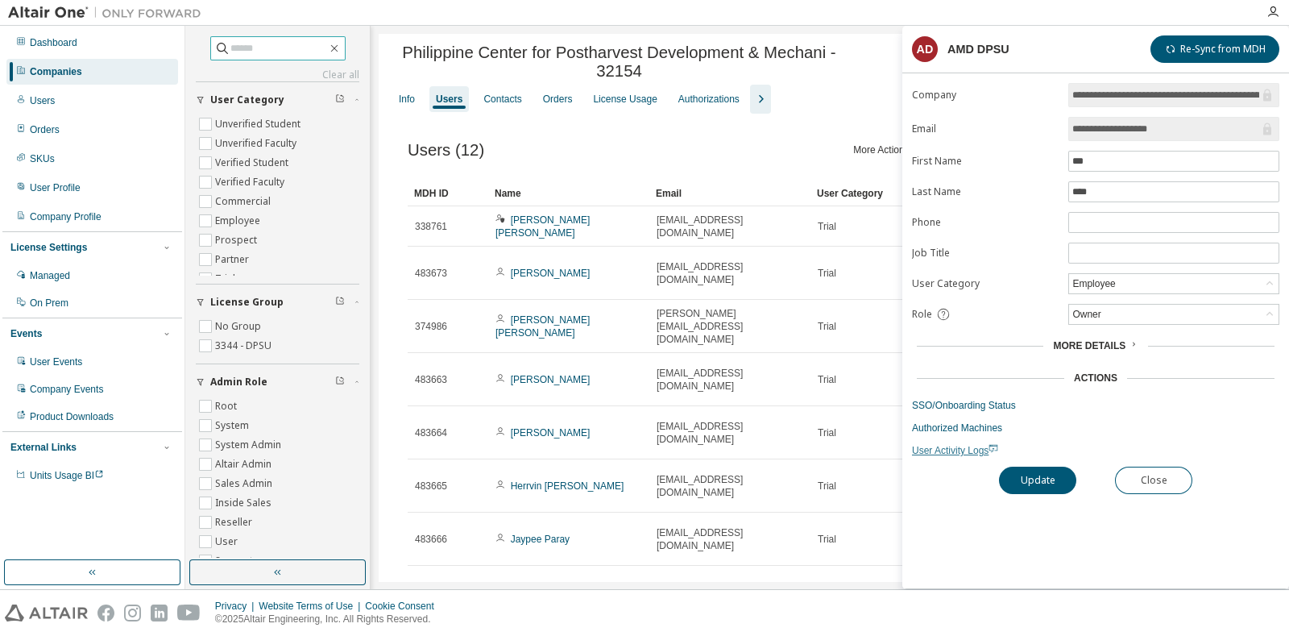
click at [1174, 453] on link "User Activity Logs" at bounding box center [1095, 450] width 367 height 13
click at [1148, 469] on button "Close" at bounding box center [1153, 479] width 77 height 27
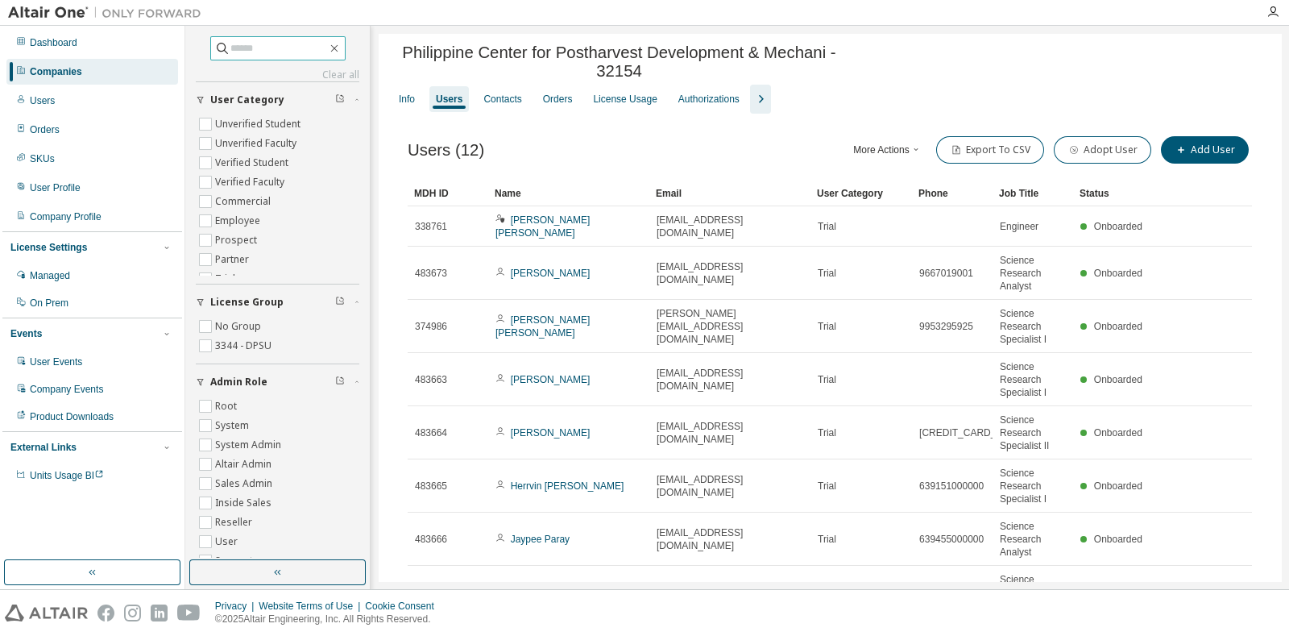
click at [68, 74] on div "Companies" at bounding box center [56, 71] width 52 height 13
